Goal: Transaction & Acquisition: Book appointment/travel/reservation

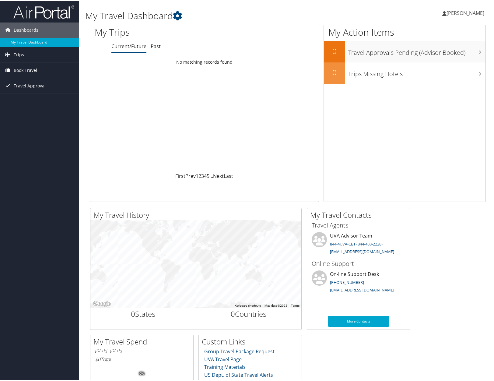
click at [29, 70] on span "Book Travel" at bounding box center [25, 69] width 23 height 15
click at [32, 99] on link "Book/Manage Online Trips" at bounding box center [39, 99] width 79 height 9
click at [474, 11] on span "[PERSON_NAME]" at bounding box center [465, 12] width 38 height 7
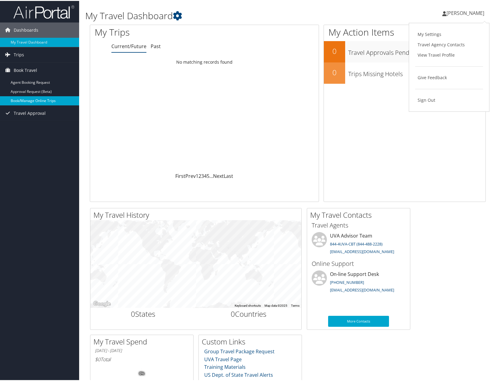
click at [19, 99] on link "Book/Manage Online Trips" at bounding box center [39, 99] width 79 height 9
